Goal: Entertainment & Leisure: Consume media (video, audio)

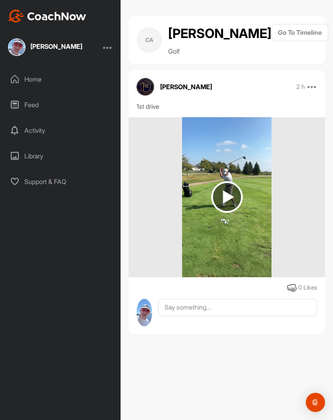
click at [226, 213] on img at bounding box center [227, 197] width 32 height 32
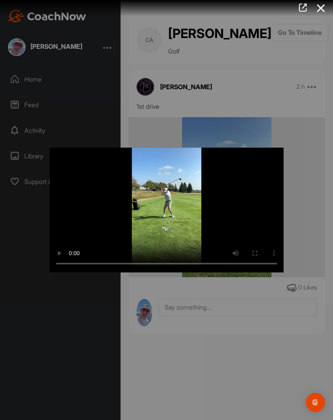
click at [170, 213] on video "Video Player" at bounding box center [167, 210] width 234 height 125
click at [309, 211] on div at bounding box center [166, 210] width 333 height 420
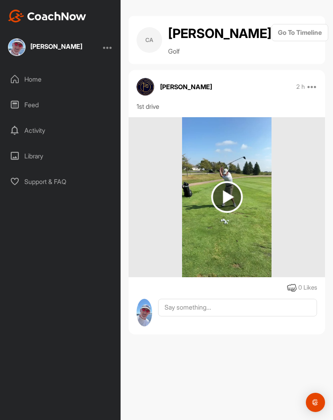
click at [53, 82] on div "Home" at bounding box center [60, 79] width 113 height 20
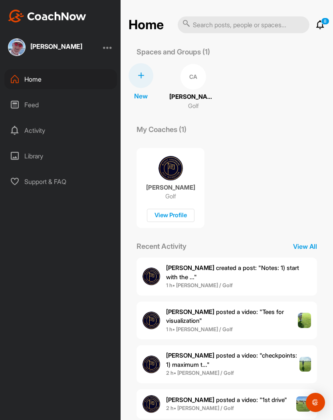
scroll to position [35, 0]
click at [252, 351] on span "[PERSON_NAME] posted a video : " checkpoints: 1) maximum t... "" at bounding box center [231, 359] width 131 height 17
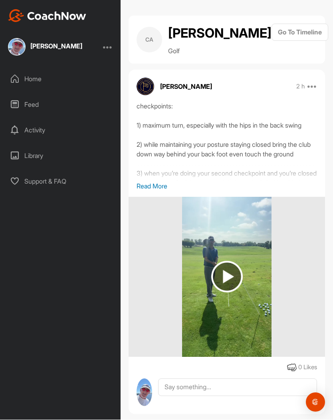
click at [232, 261] on img at bounding box center [227, 277] width 32 height 32
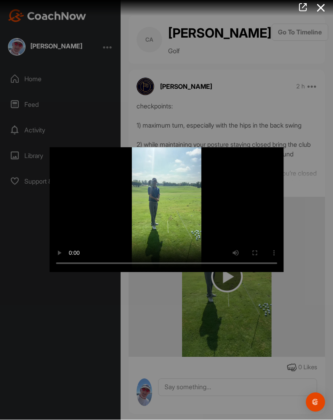
click at [168, 211] on video "Video Player" at bounding box center [167, 210] width 234 height 125
click at [178, 110] on div at bounding box center [166, 210] width 333 height 420
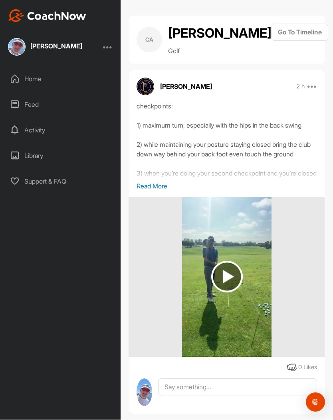
click at [308, 34] on link "Go To Timeline" at bounding box center [300, 40] width 57 height 32
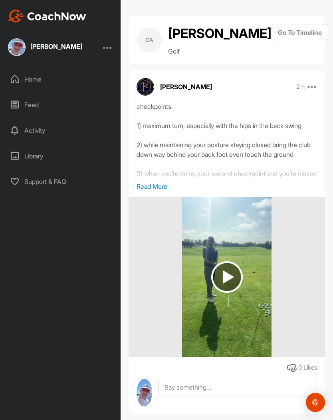
click at [51, 106] on div "Feed" at bounding box center [60, 105] width 113 height 20
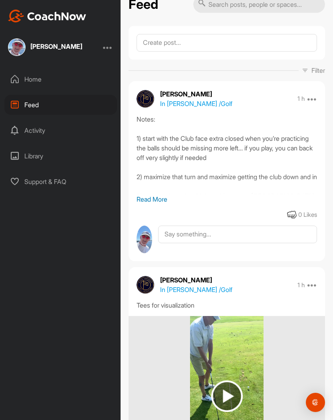
scroll to position [26, 0]
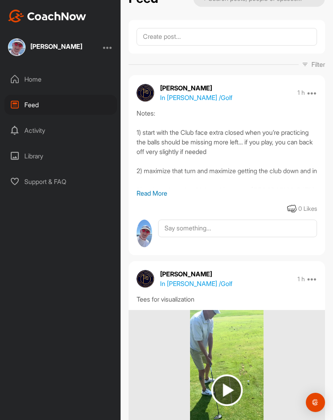
click at [163, 197] on p "Read More" at bounding box center [227, 193] width 181 height 10
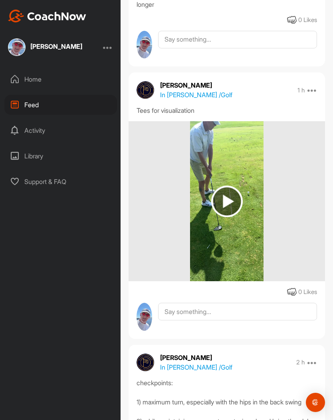
scroll to position [239, 0]
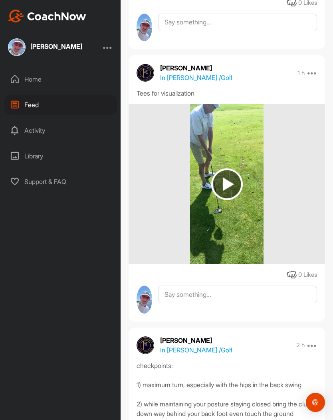
click at [231, 183] on img at bounding box center [227, 184] width 32 height 32
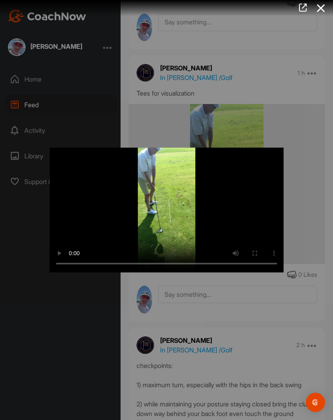
click at [171, 215] on video "Video Player" at bounding box center [167, 210] width 234 height 125
click at [55, 148] on video "Video Player" at bounding box center [167, 210] width 234 height 125
click at [125, 82] on div at bounding box center [166, 210] width 333 height 420
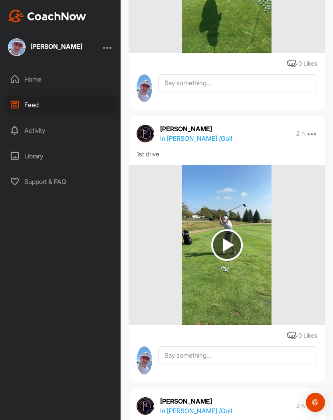
scroll to position [811, 0]
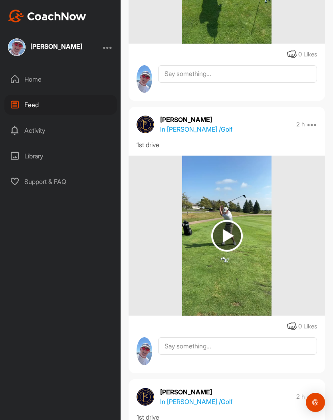
click at [227, 245] on img at bounding box center [227, 236] width 32 height 32
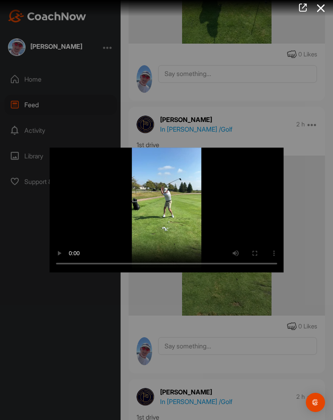
click at [162, 211] on video "Video Player" at bounding box center [167, 210] width 234 height 125
click at [187, 98] on div at bounding box center [166, 210] width 333 height 420
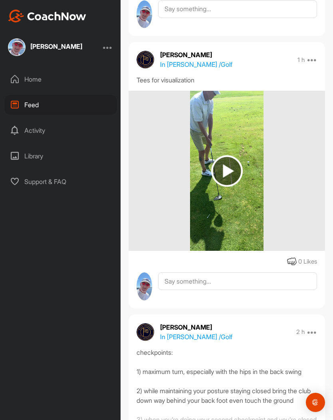
scroll to position [251, 0]
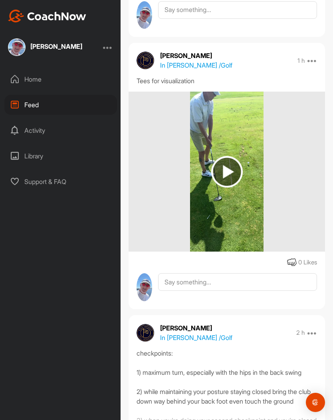
click at [233, 173] on img at bounding box center [227, 172] width 32 height 32
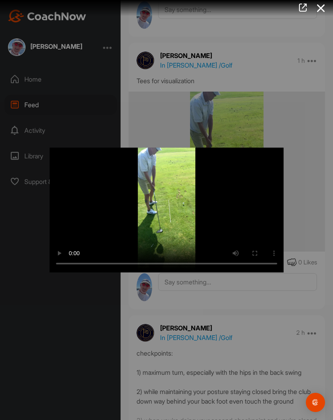
click at [171, 211] on video "Video Player" at bounding box center [167, 210] width 234 height 125
click at [304, 121] on div at bounding box center [166, 210] width 333 height 420
